Goal: Obtain resource: Obtain resource

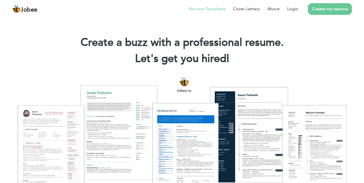
click at [211, 11] on link "Resume Templates" at bounding box center [207, 9] width 37 height 6
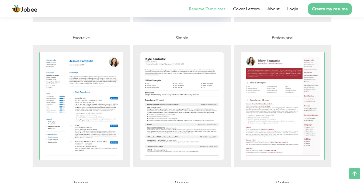
scroll to position [269, 0]
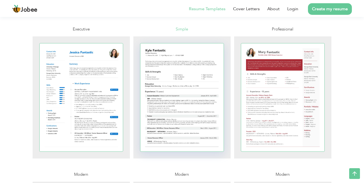
click at [182, 104] on div at bounding box center [182, 97] width 84 height 108
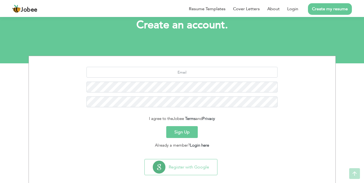
scroll to position [41, 0]
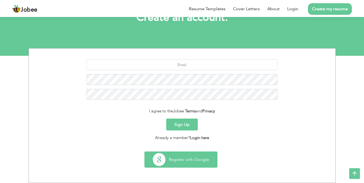
click at [186, 158] on button "Register with Google" at bounding box center [181, 160] width 72 height 16
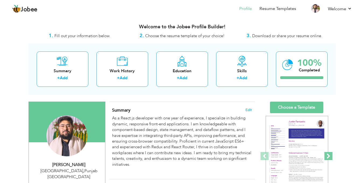
click at [330, 155] on span at bounding box center [328, 156] width 8 height 8
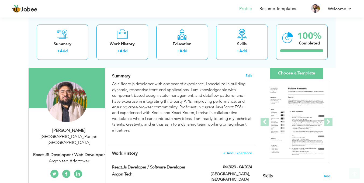
scroll to position [54, 0]
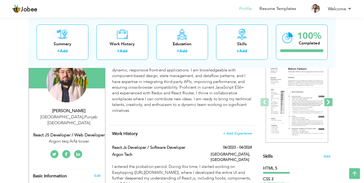
click at [329, 103] on span at bounding box center [328, 102] width 8 height 8
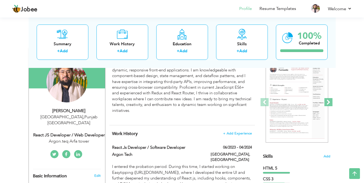
click at [330, 103] on span at bounding box center [328, 102] width 8 height 8
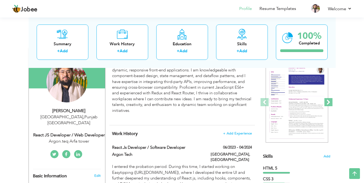
click at [330, 103] on span at bounding box center [328, 102] width 8 height 8
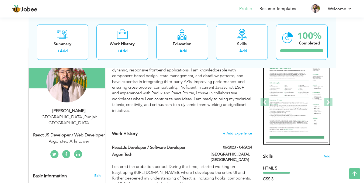
click at [296, 111] on img at bounding box center [297, 102] width 63 height 81
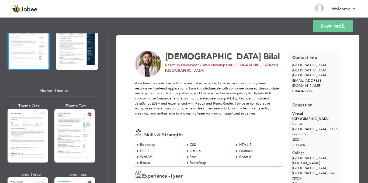
scroll to position [216, 0]
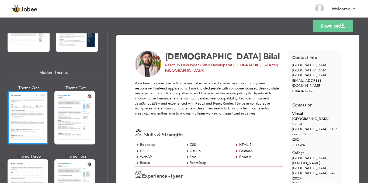
click at [27, 114] on div at bounding box center [28, 117] width 40 height 53
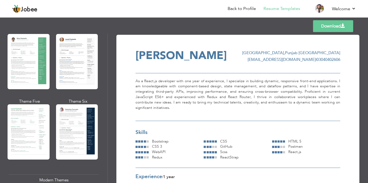
scroll to position [108, 0]
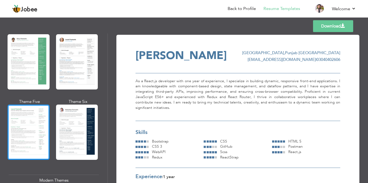
click at [37, 132] on div at bounding box center [29, 132] width 42 height 55
click at [37, 132] on div "Professional Themes Theme One Theme Two Theme Three Theme Four" at bounding box center [184, 108] width 368 height 150
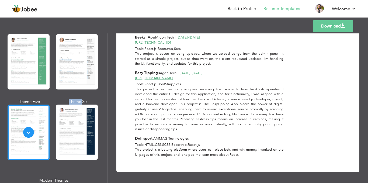
scroll to position [366, 0]
click at [335, 27] on link "Download" at bounding box center [333, 26] width 40 height 12
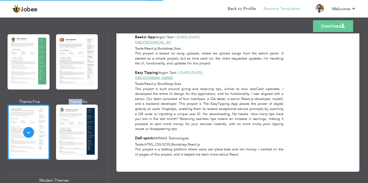
click at [332, 25] on link "Download" at bounding box center [333, 26] width 40 height 12
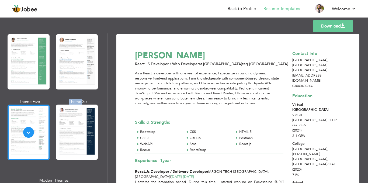
scroll to position [0, 0]
